Goal: Transaction & Acquisition: Purchase product/service

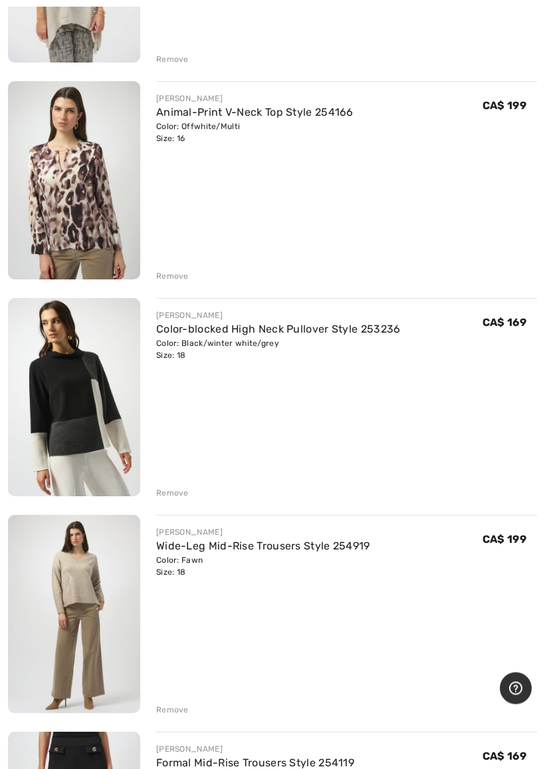
scroll to position [1417, 0]
click at [174, 270] on div "Remove" at bounding box center [172, 276] width 33 height 12
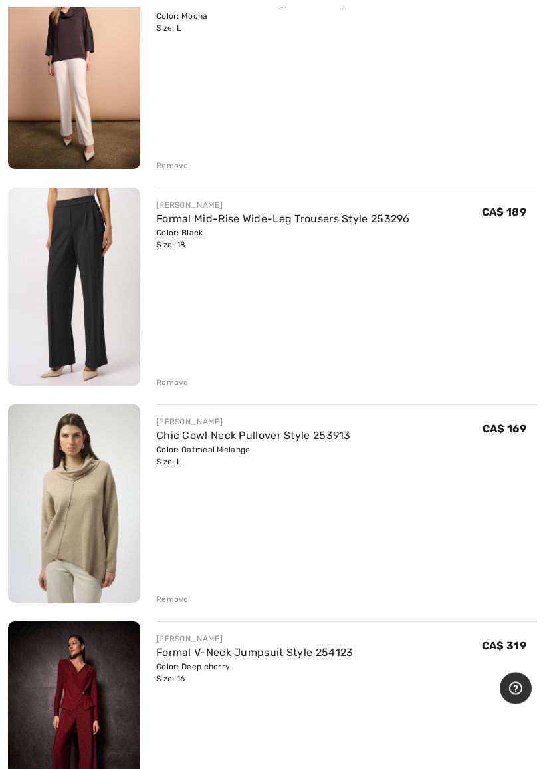
scroll to position [4350, 0]
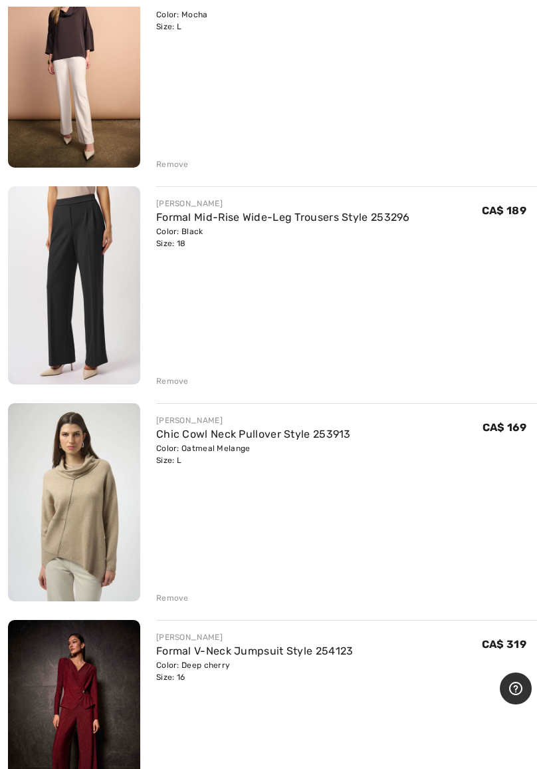
click at [102, 523] on img at bounding box center [74, 502] width 132 height 198
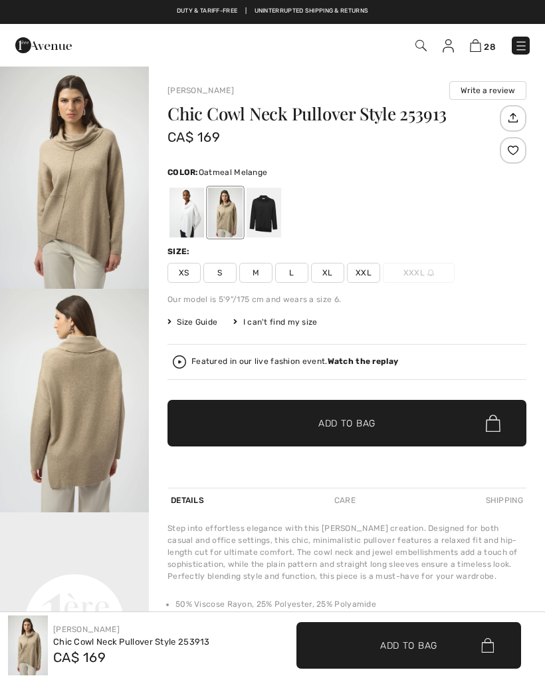
checkbox input "true"
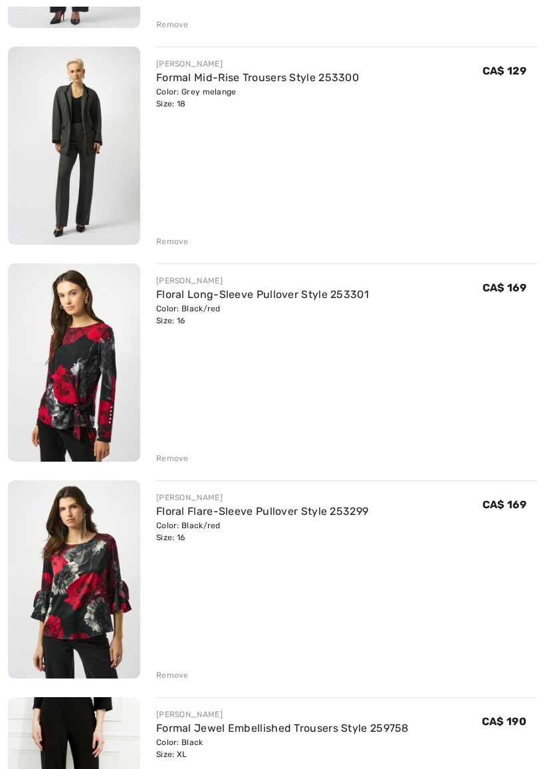
scroll to position [5357, 0]
click at [169, 455] on div "Remove" at bounding box center [172, 458] width 33 height 12
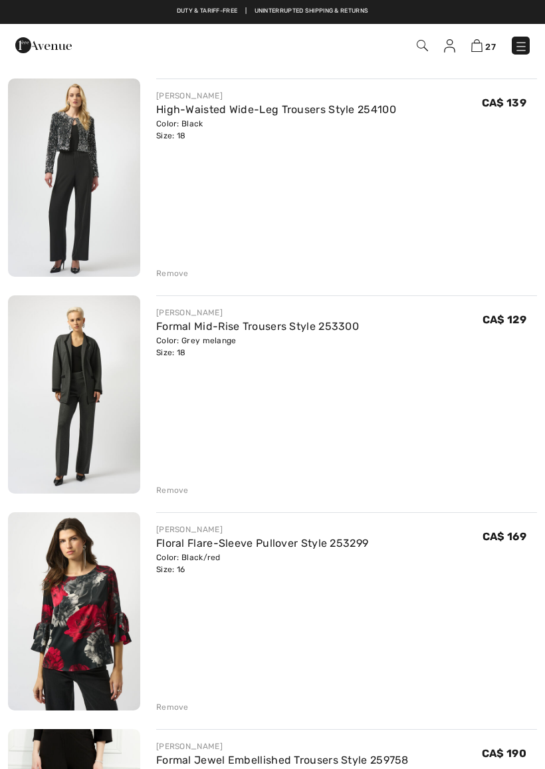
scroll to position [5092, 0]
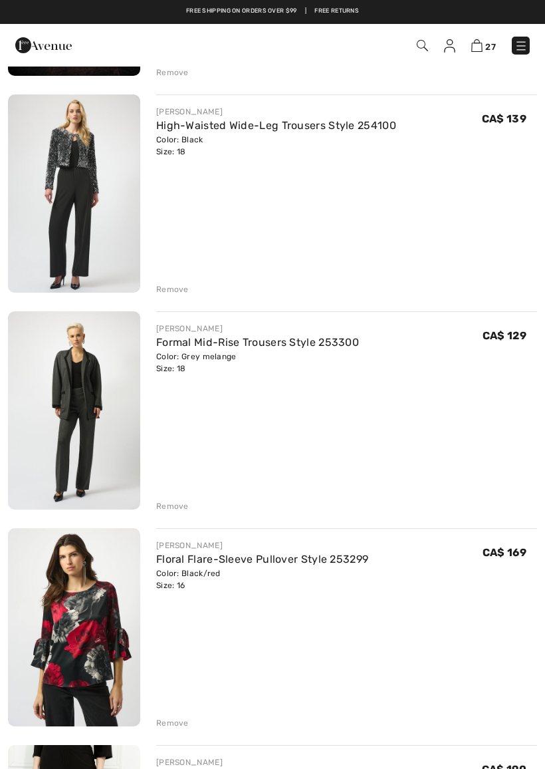
click at [94, 390] on img at bounding box center [74, 410] width 132 height 198
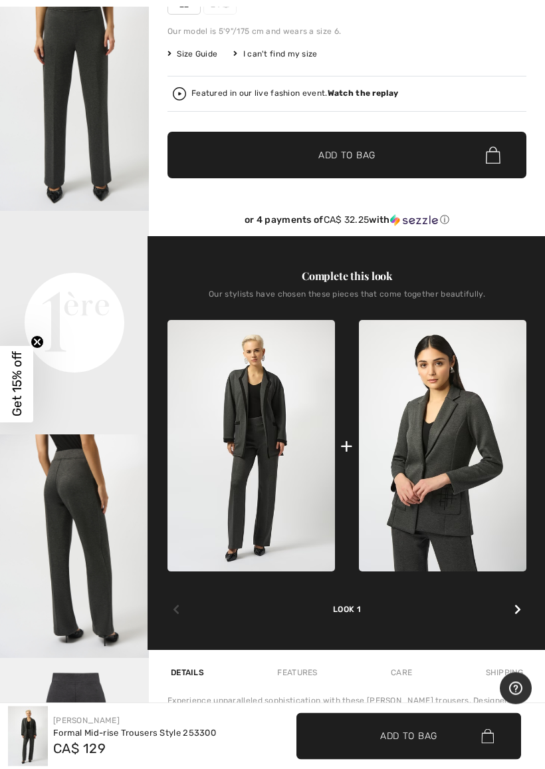
scroll to position [302, 0]
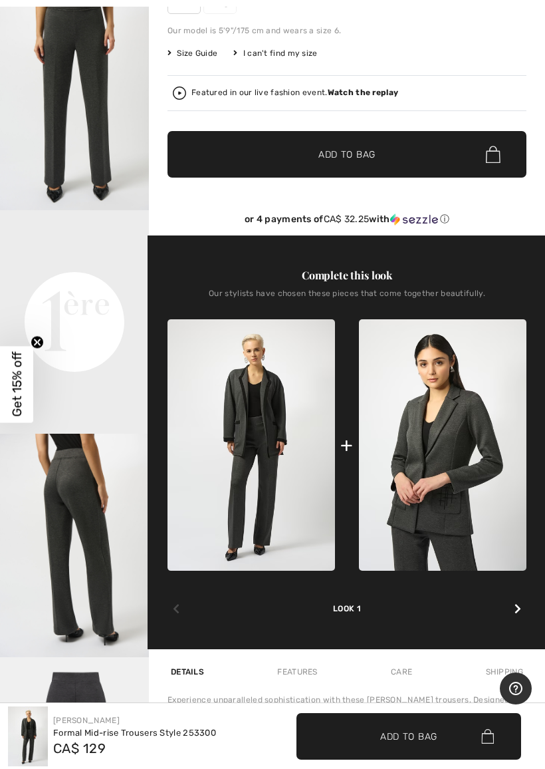
click at [493, 442] on img at bounding box center [443, 444] width 168 height 251
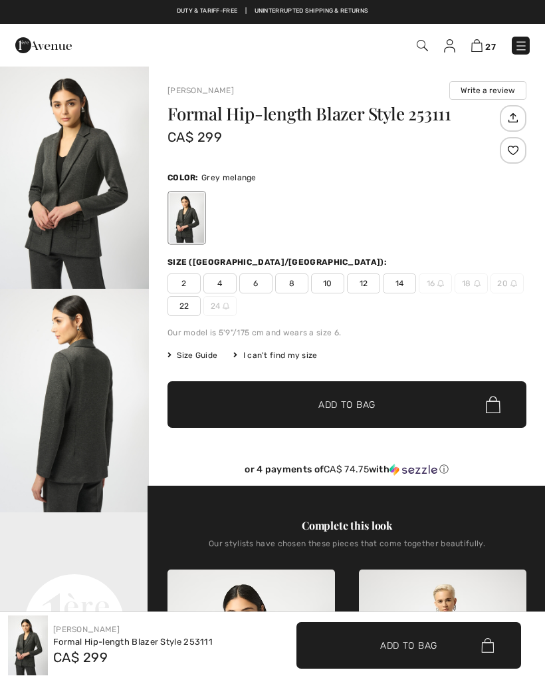
checkbox input "true"
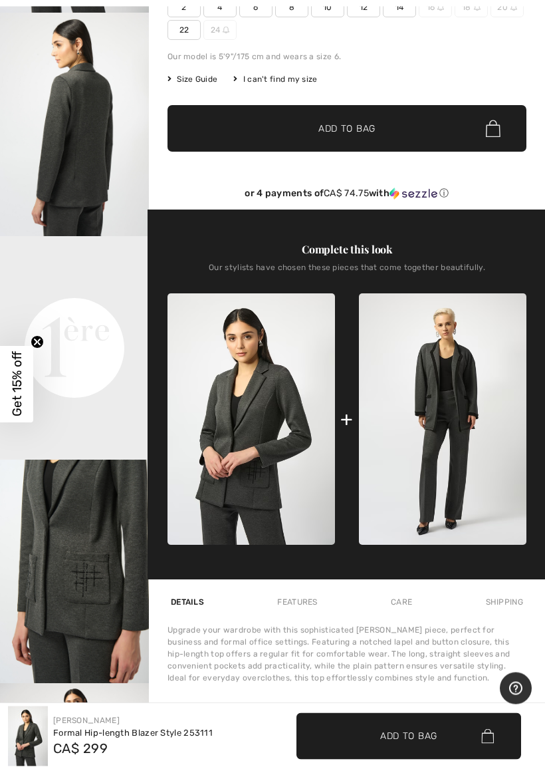
scroll to position [276, 0]
click at [467, 395] on img at bounding box center [443, 418] width 168 height 251
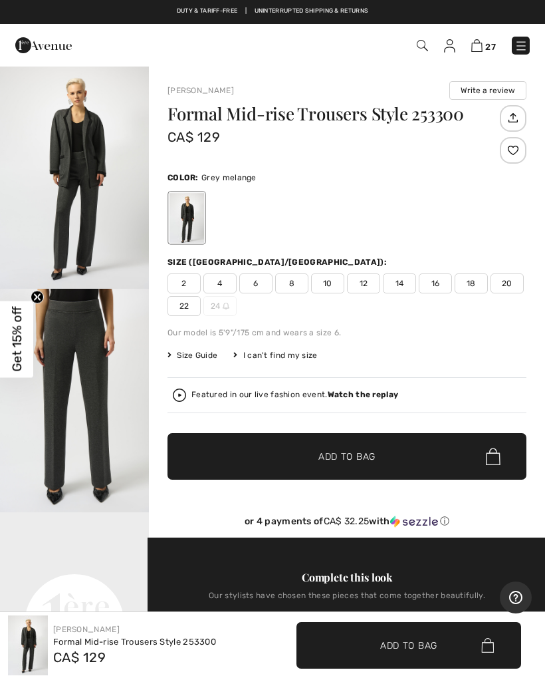
click at [185, 398] on img at bounding box center [179, 394] width 13 height 13
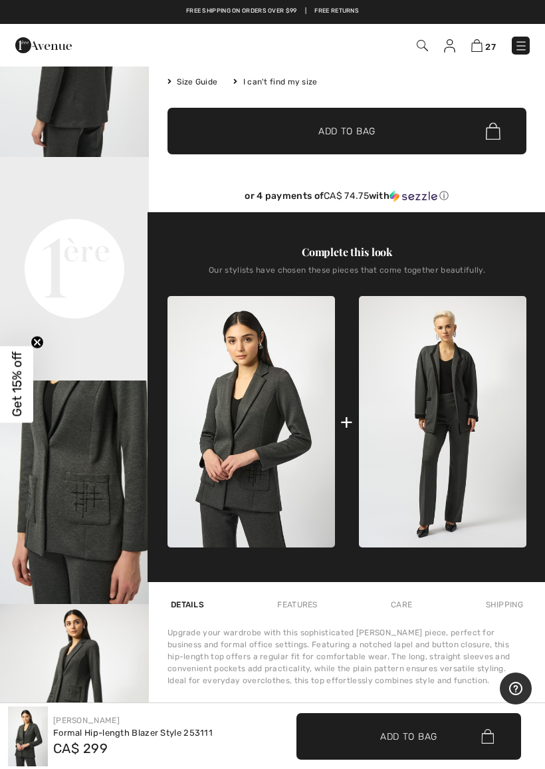
scroll to position [90, 0]
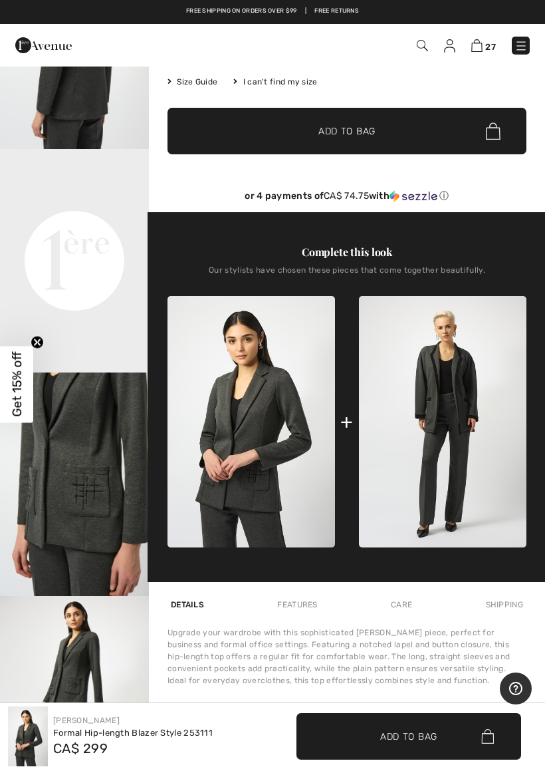
click at [86, 545] on img "3 / 5" at bounding box center [74, 483] width 149 height 223
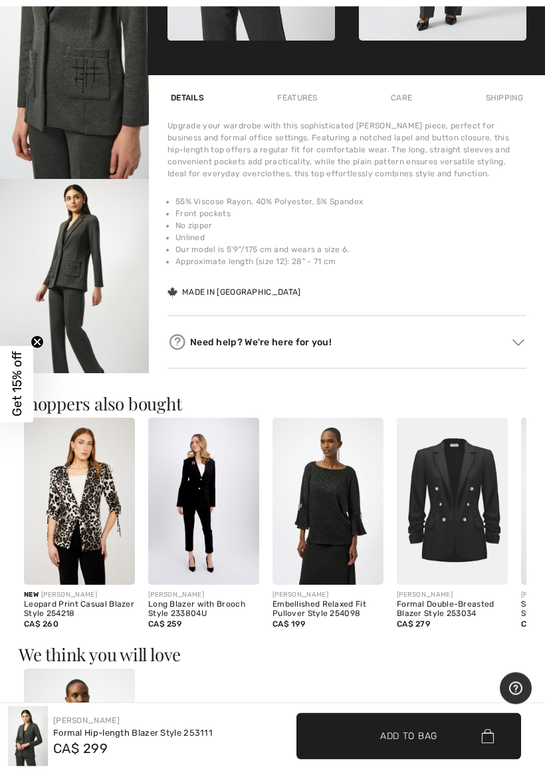
scroll to position [780, 0]
click at [211, 494] on img at bounding box center [203, 501] width 111 height 167
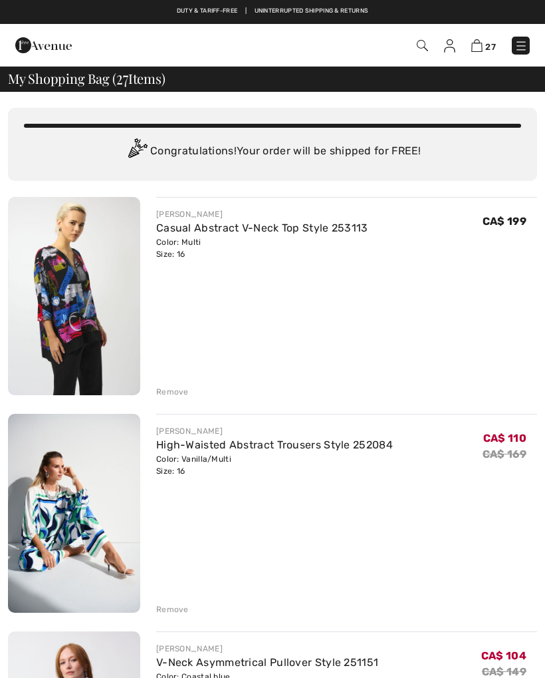
scroll to position [5130, 0]
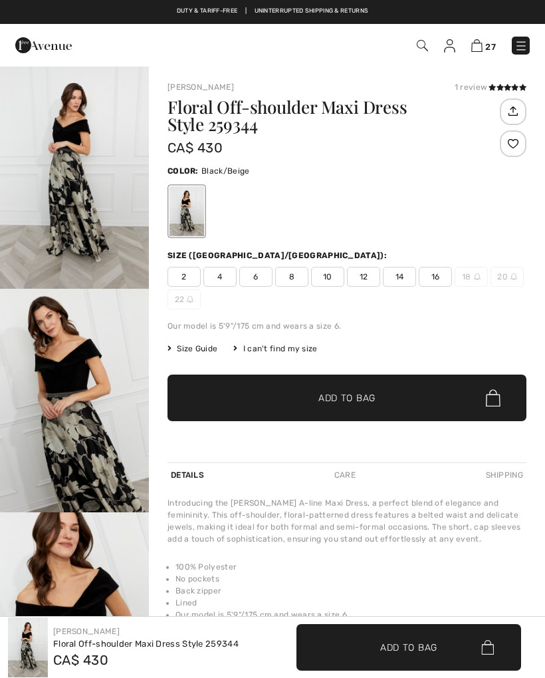
checkbox input "true"
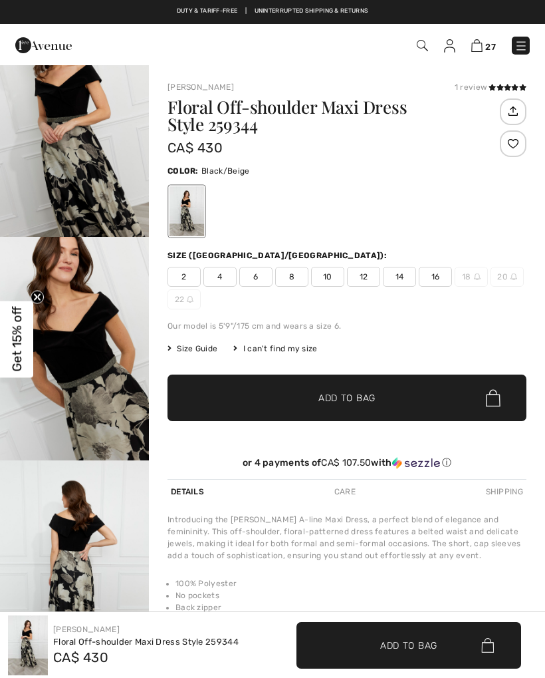
scroll to position [297, 0]
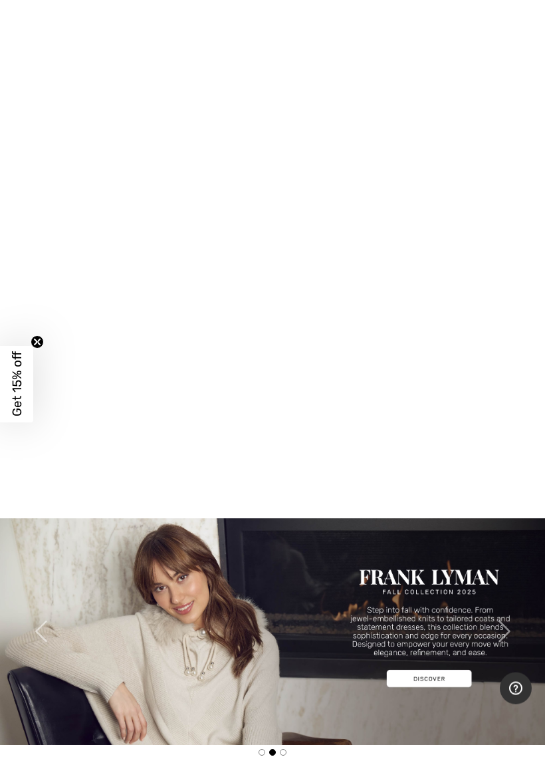
scroll to position [417, 0]
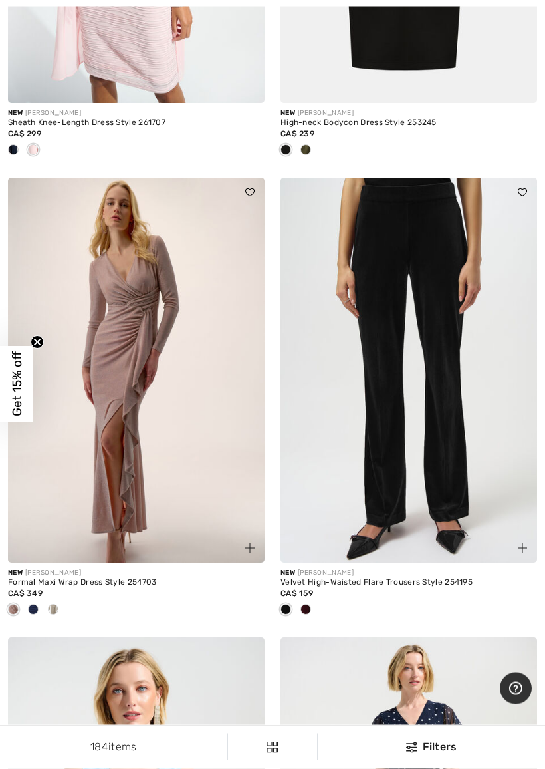
scroll to position [3149, 0]
click at [430, 451] on img at bounding box center [409, 370] width 257 height 385
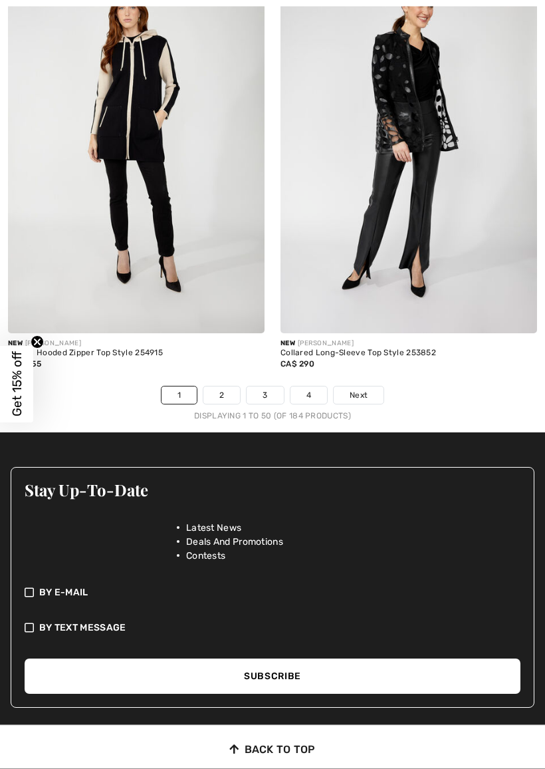
scroll to position [11415, 0]
click at [227, 386] on link "2" at bounding box center [222, 394] width 37 height 17
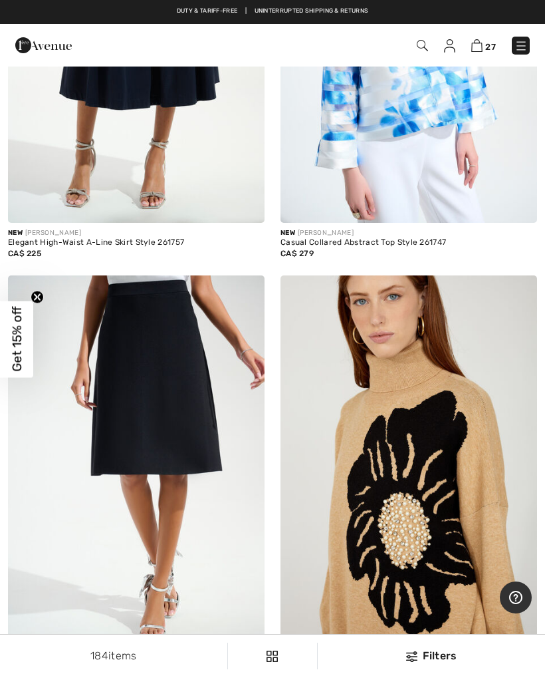
scroll to position [740, 0]
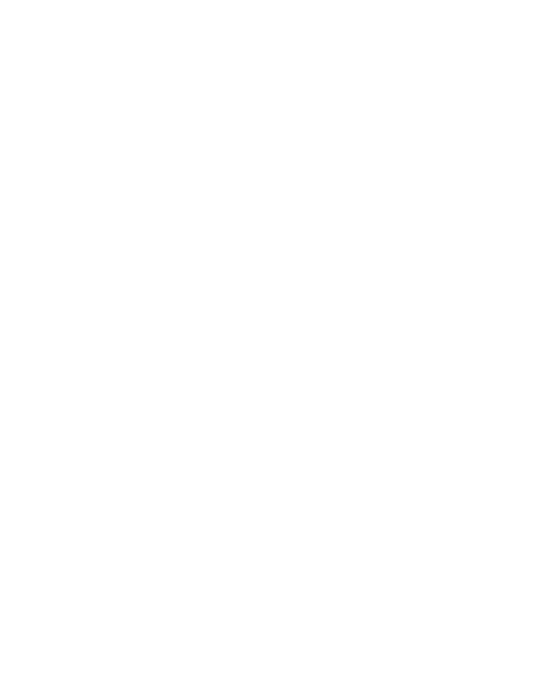
scroll to position [454, 0]
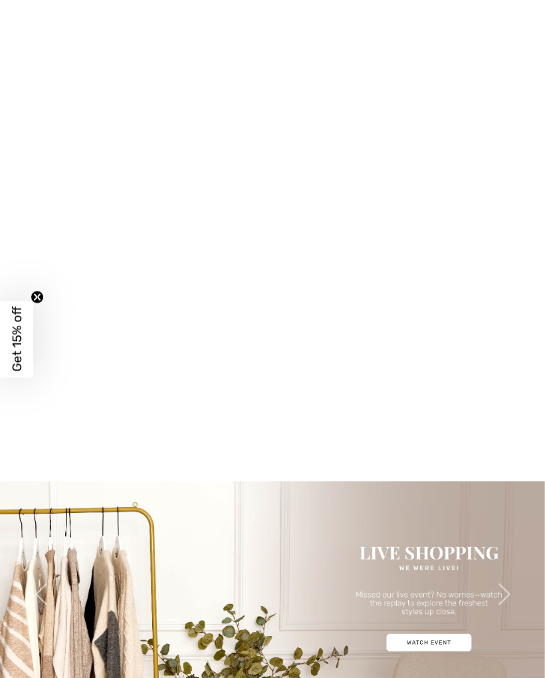
click at [438, 648] on img at bounding box center [272, 594] width 545 height 227
